Goal: Information Seeking & Learning: Learn about a topic

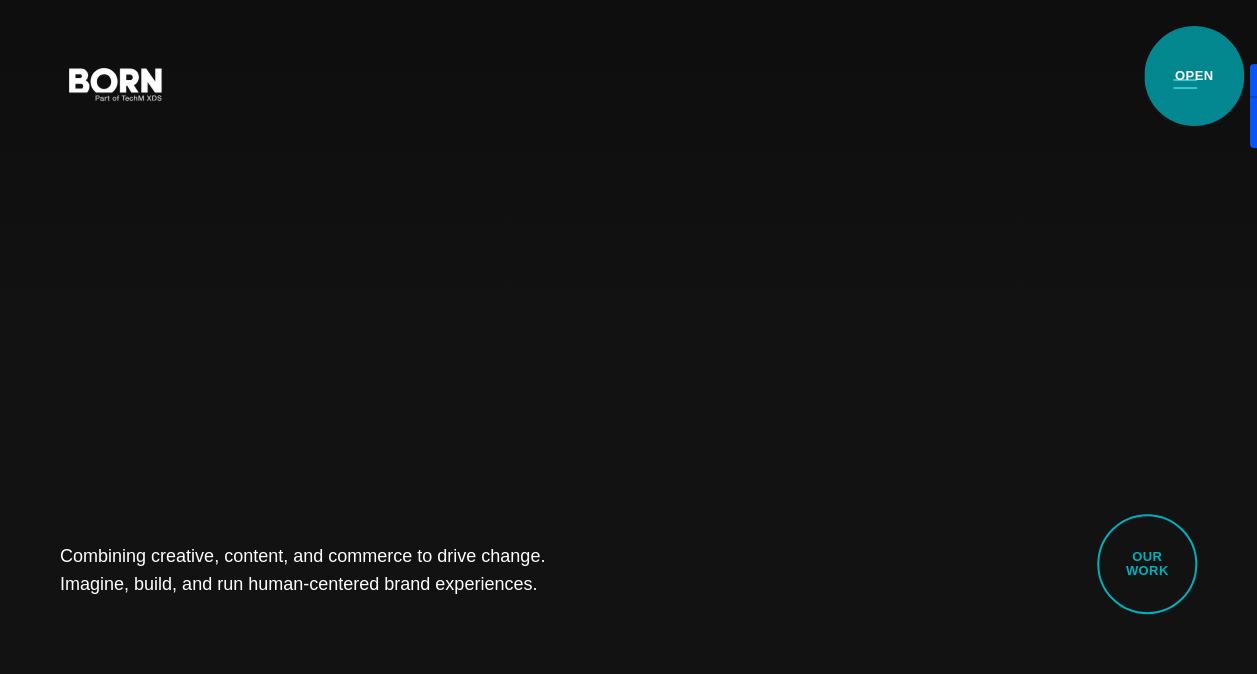
click at [1194, 76] on button "Primary Menu" at bounding box center [1185, 83] width 48 height 42
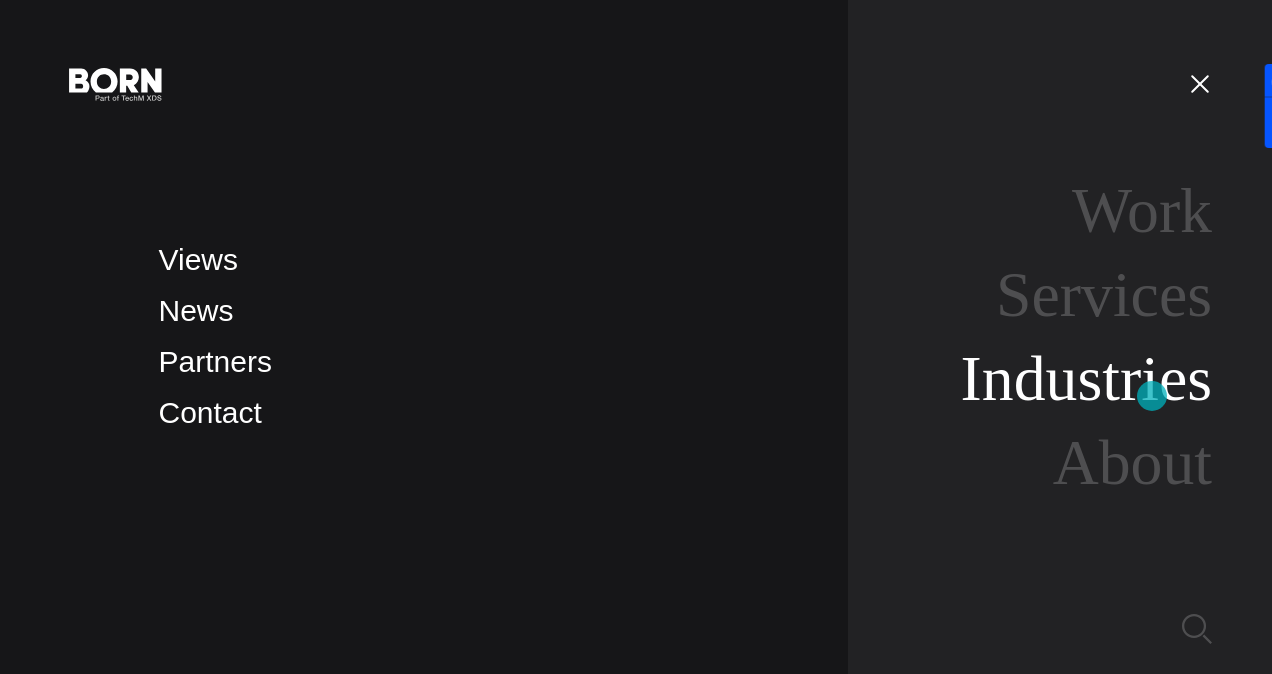
click at [1152, 395] on link "Industries" at bounding box center [1086, 378] width 251 height 71
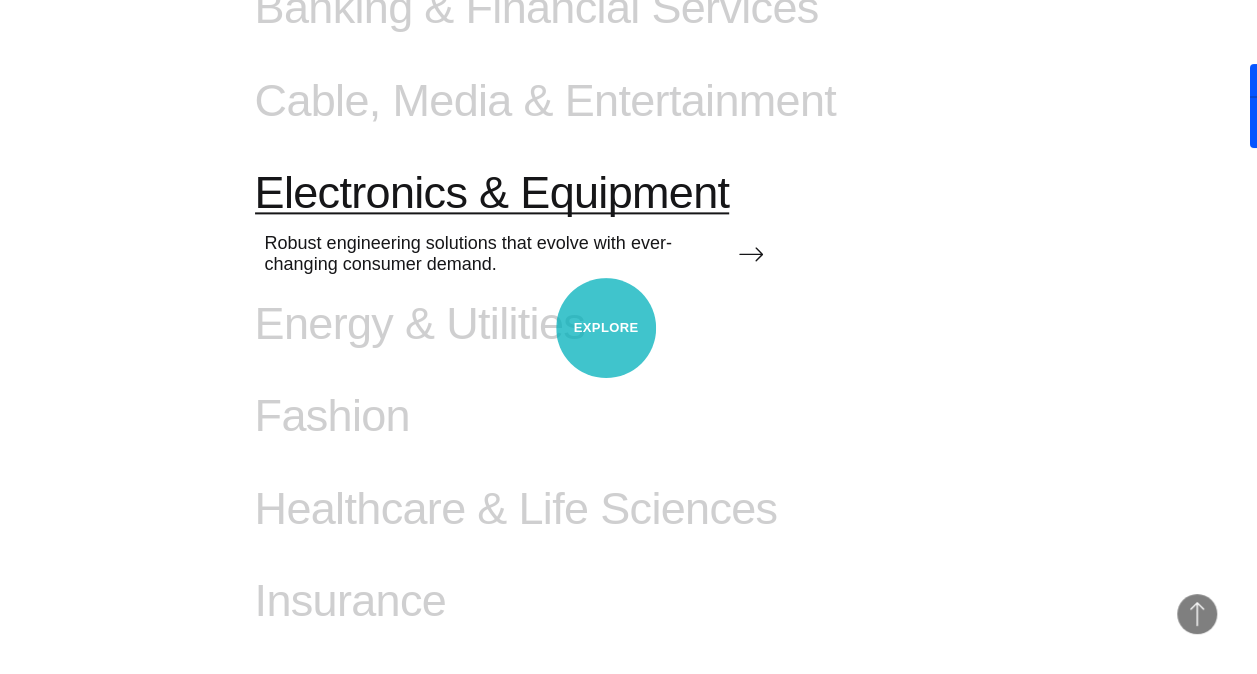
scroll to position [1099, 0]
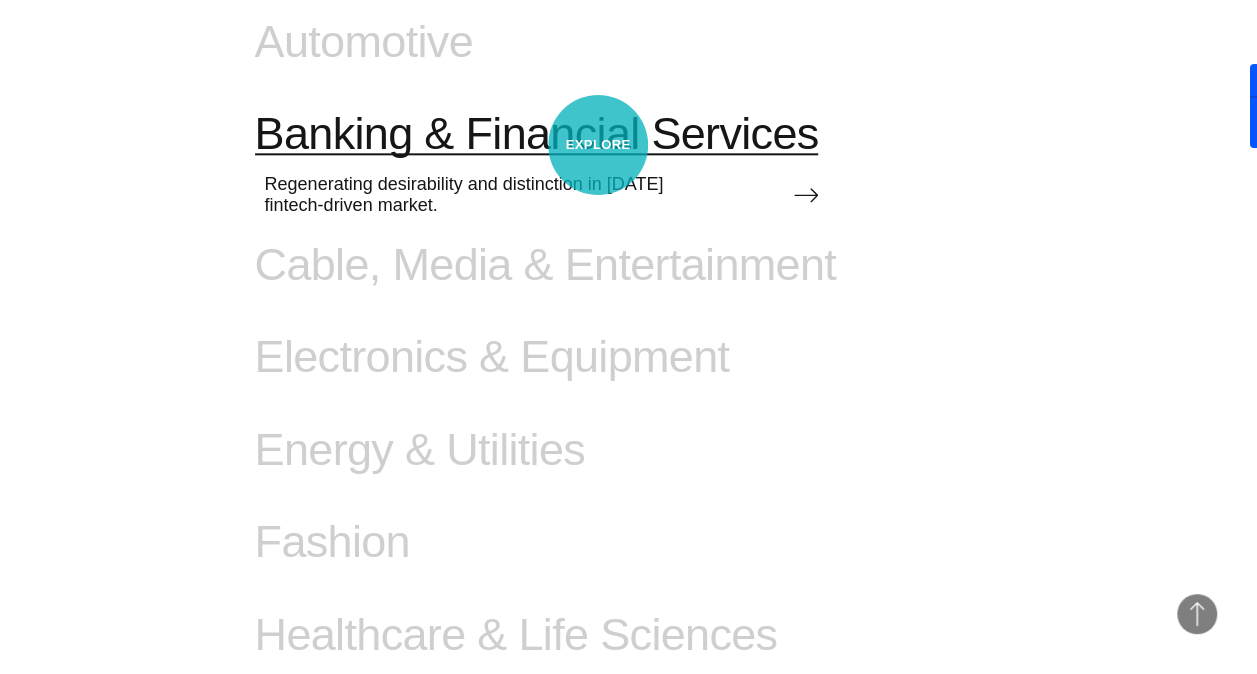
click at [598, 145] on span "Banking & Financial Services" at bounding box center [537, 134] width 564 height 52
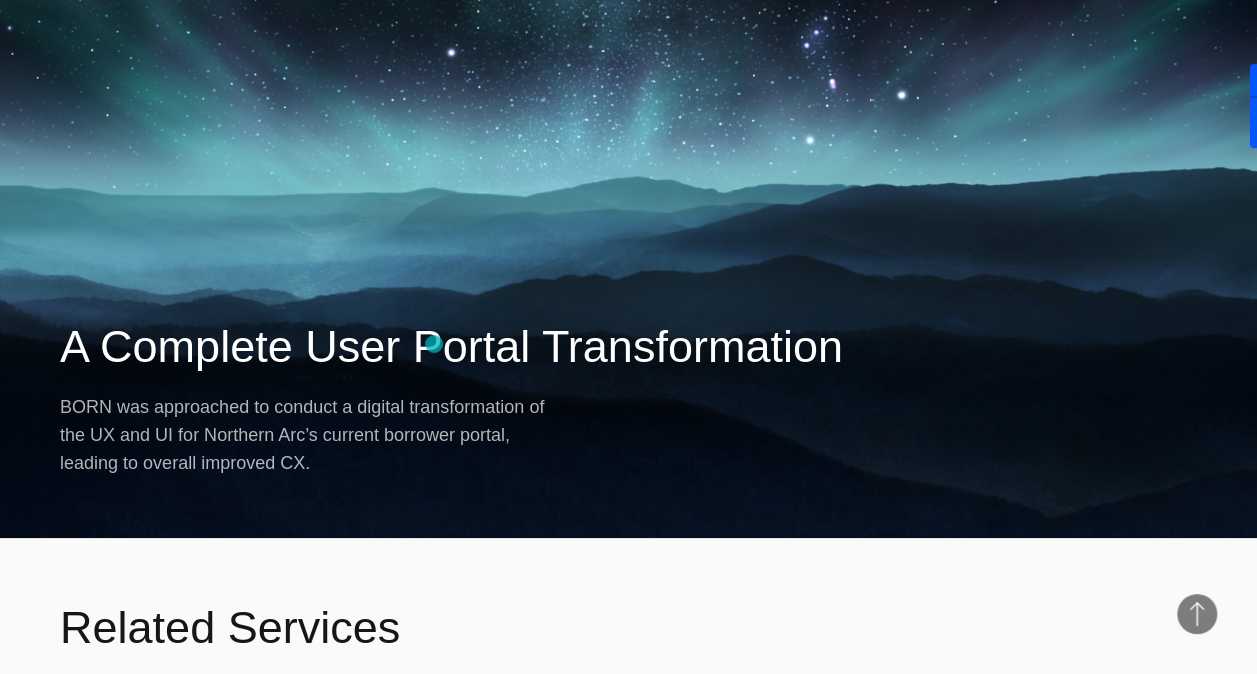
scroll to position [3600, 0]
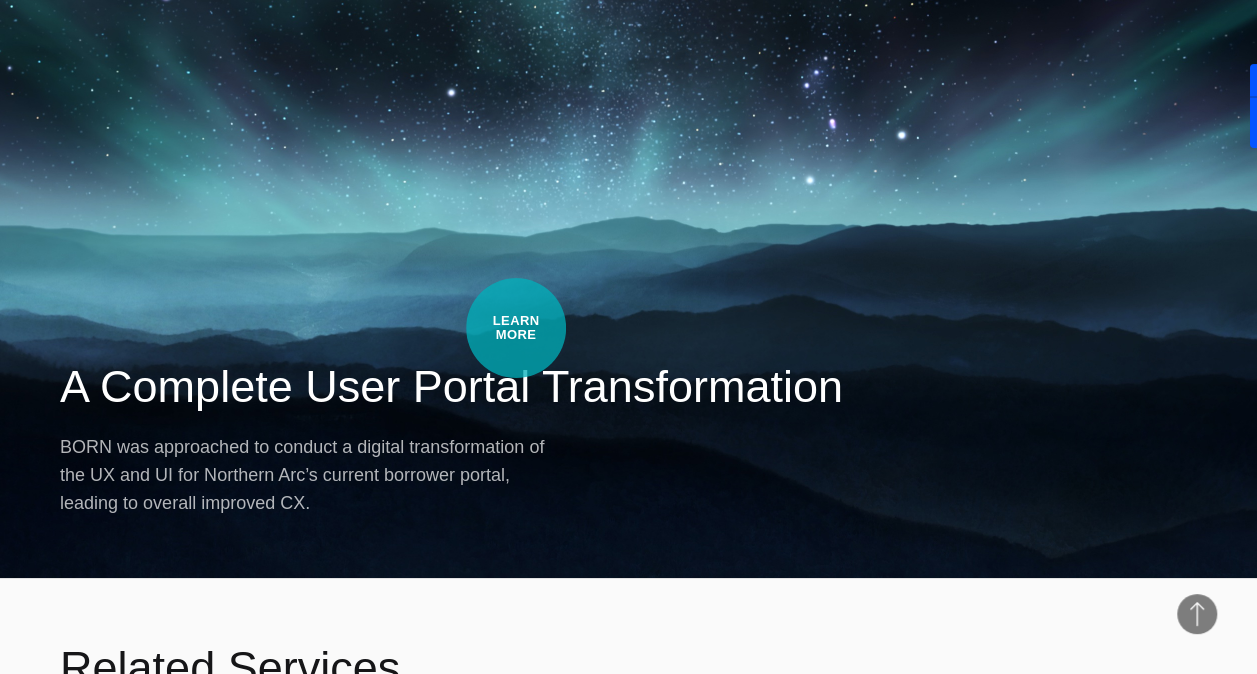
click at [516, 357] on h2 "A Complete User Portal Transformation" at bounding box center [628, 387] width 1137 height 60
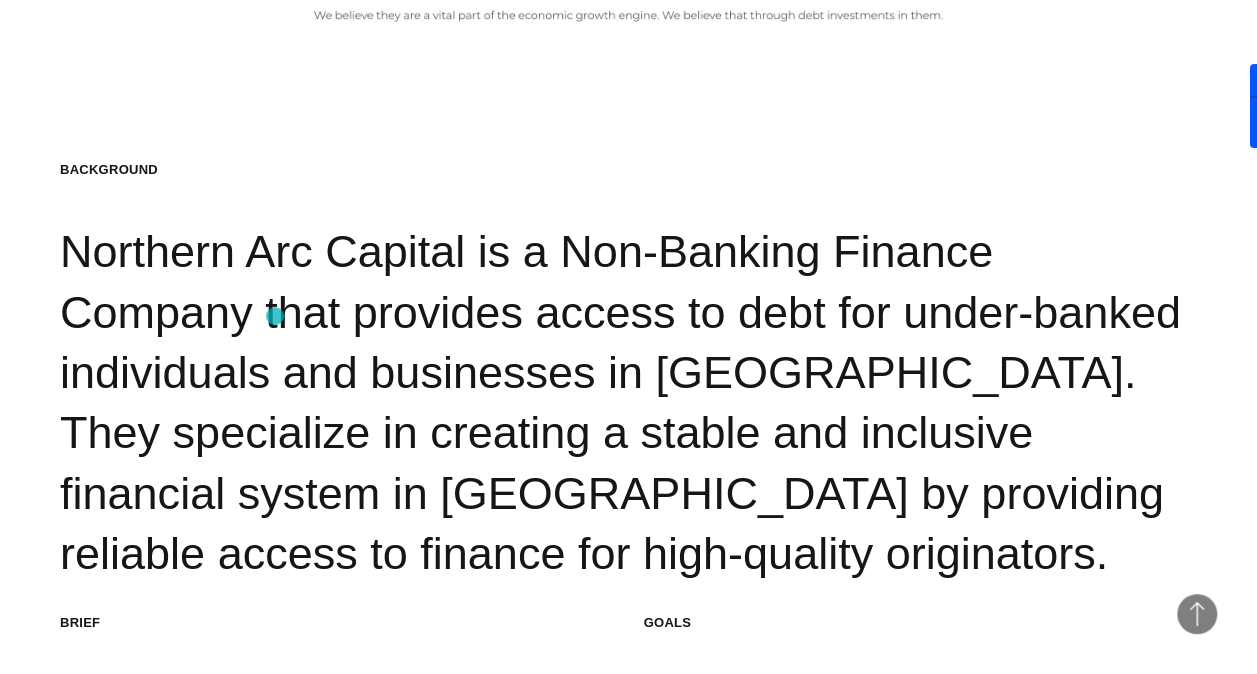
scroll to position [1800, 0]
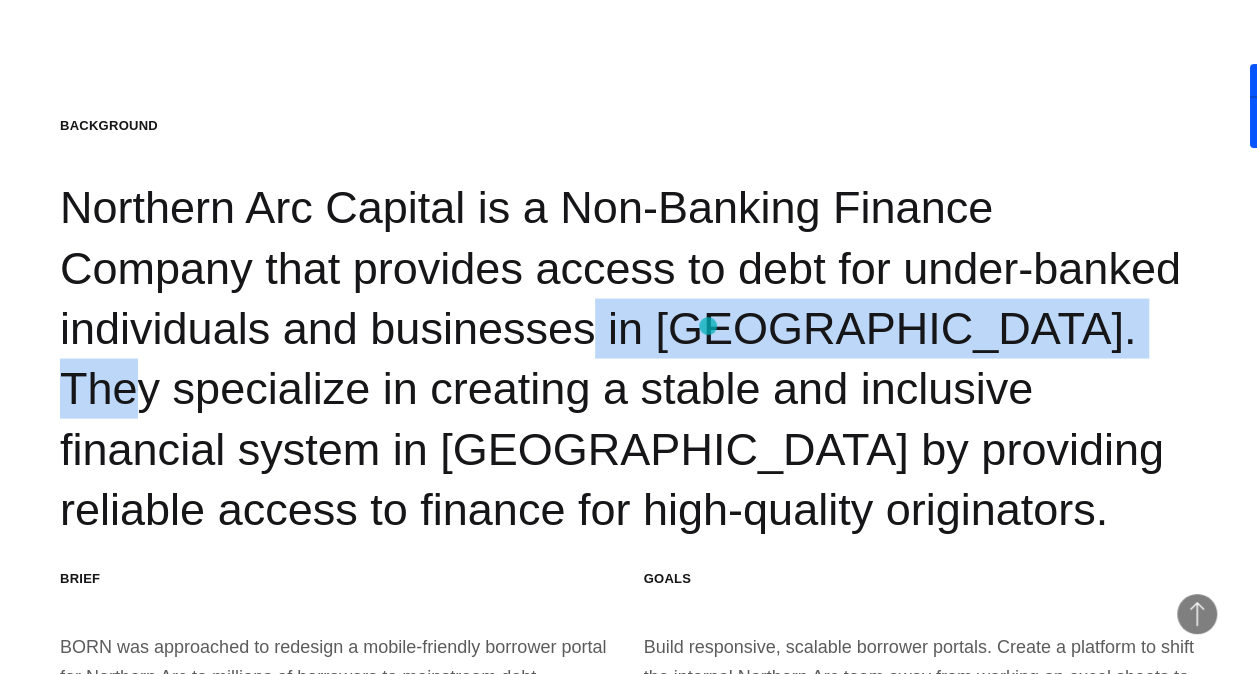
drag, startPoint x: 243, startPoint y: 324, endPoint x: 708, endPoint y: 326, distance: 465.0
click at [708, 326] on div "Background Northern Arc Capital is a Non-Banking Finance Company that provides …" at bounding box center [628, 327] width 1137 height 423
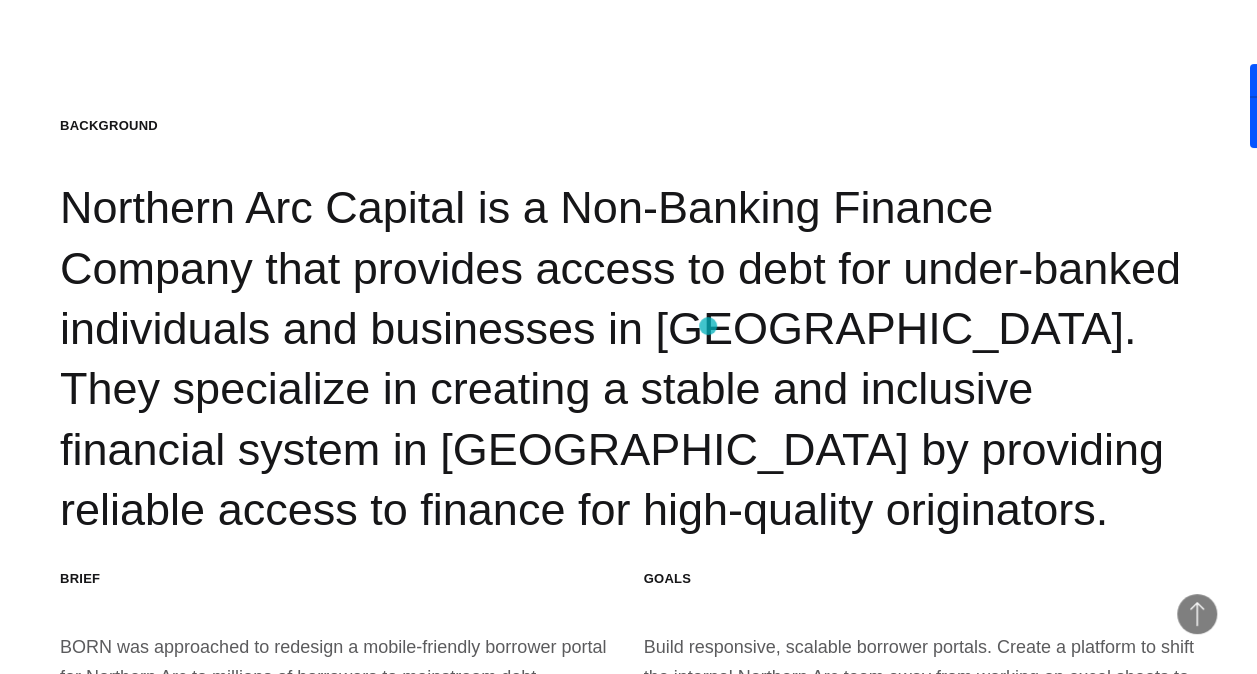
drag, startPoint x: 708, startPoint y: 326, endPoint x: 806, endPoint y: 337, distance: 98.6
click at [806, 337] on div "Background Northern Arc Capital is a Non-Banking Finance Company that provides …" at bounding box center [628, 327] width 1137 height 423
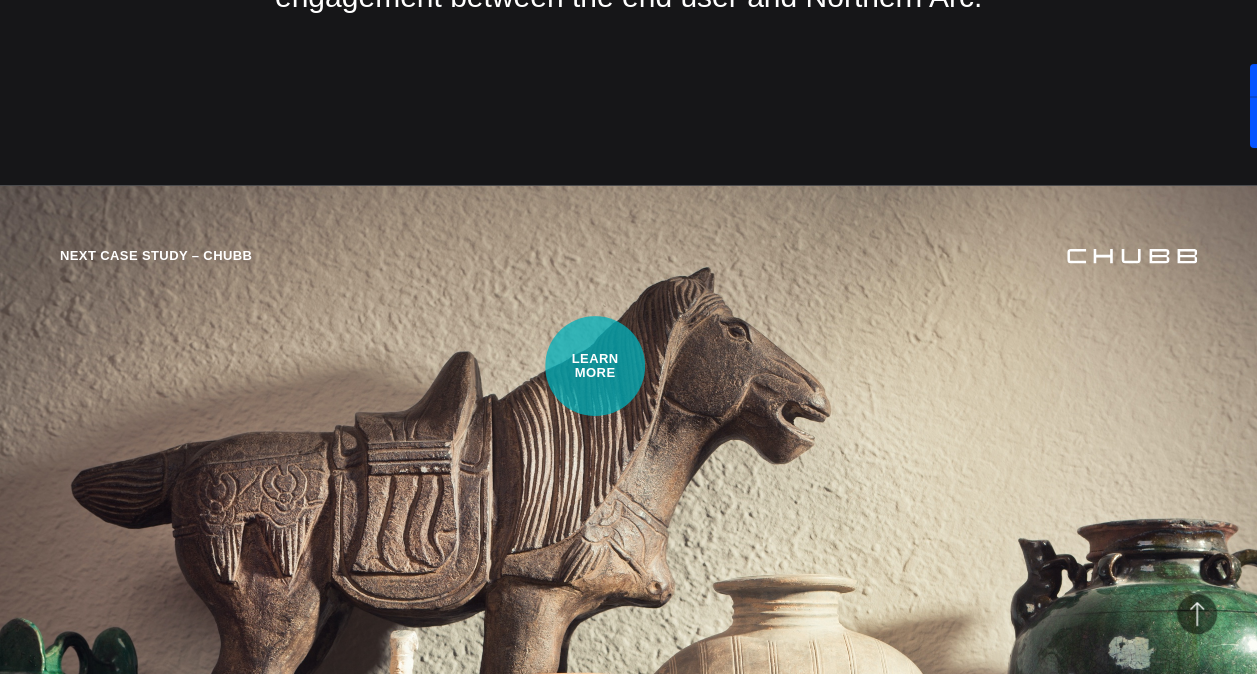
scroll to position [6600, 0]
